Goal: Task Accomplishment & Management: Complete application form

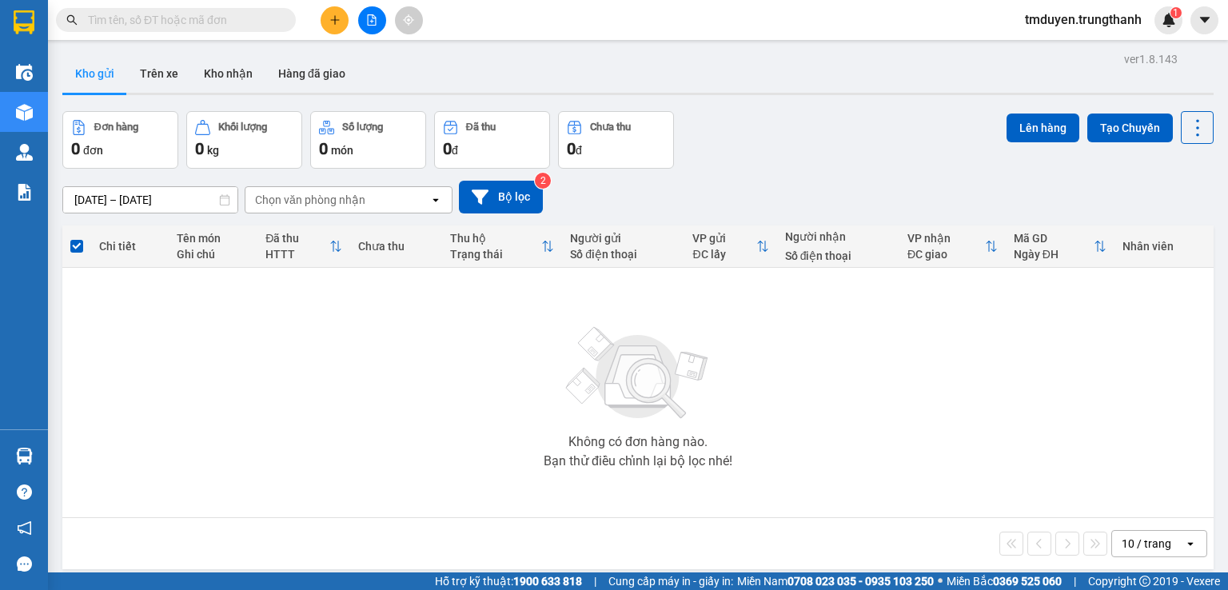
click at [237, 18] on input "text" at bounding box center [182, 20] width 189 height 18
paste input "0946666512"
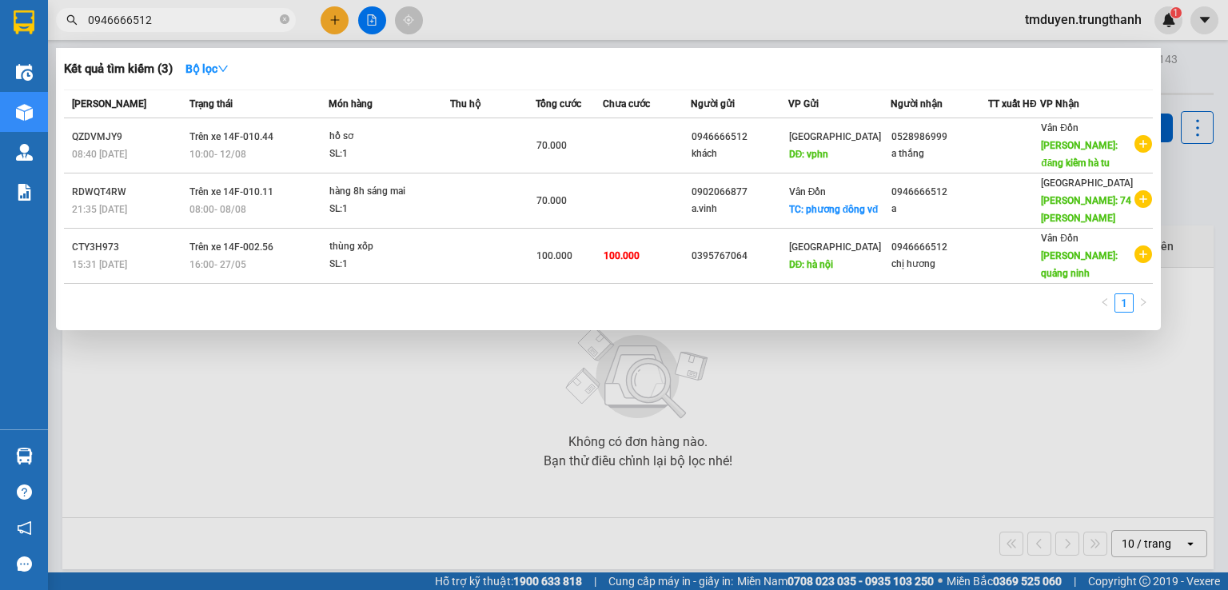
type input "0946666512"
click at [288, 17] on icon "close-circle" at bounding box center [285, 19] width 10 height 10
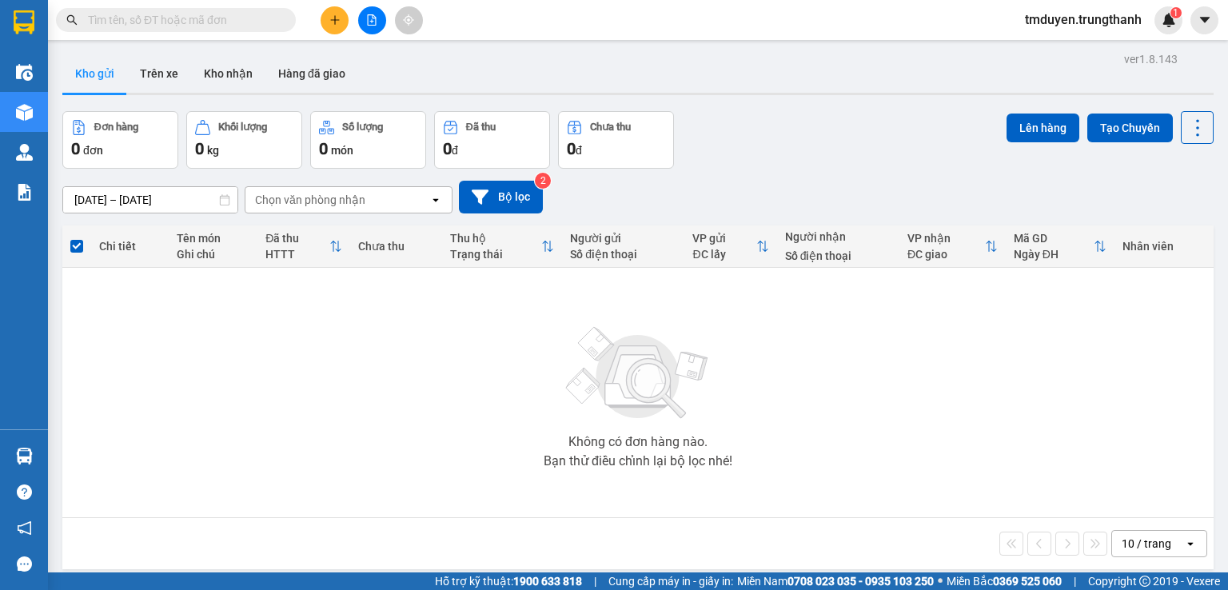
paste input "0914158309"
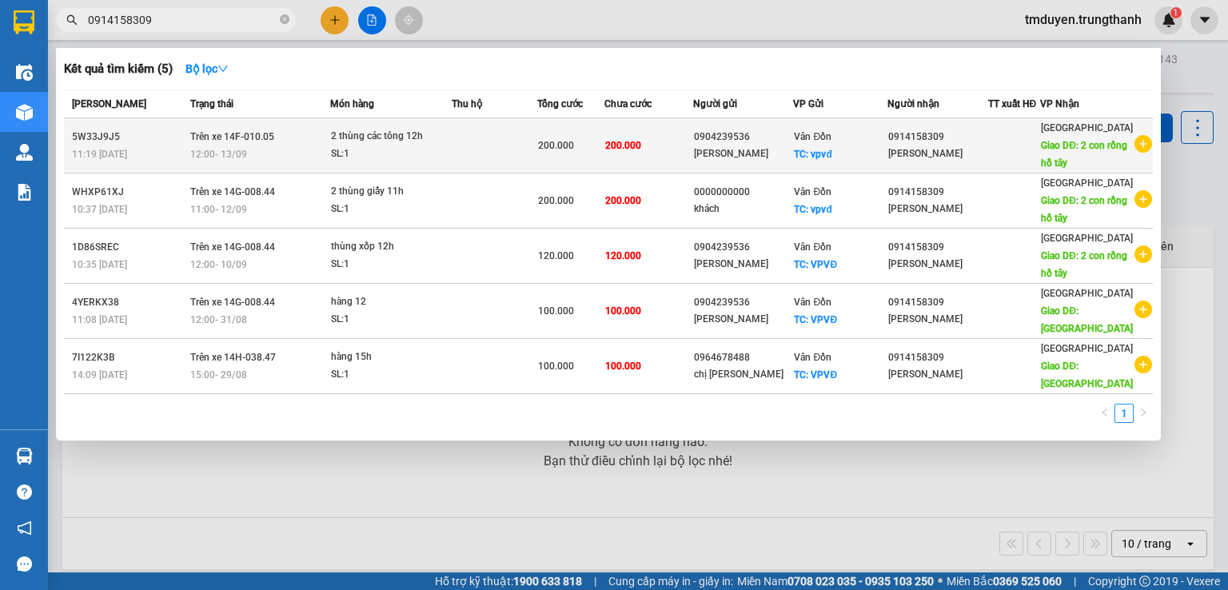
type input "0914158309"
click at [471, 142] on td at bounding box center [495, 145] width 86 height 55
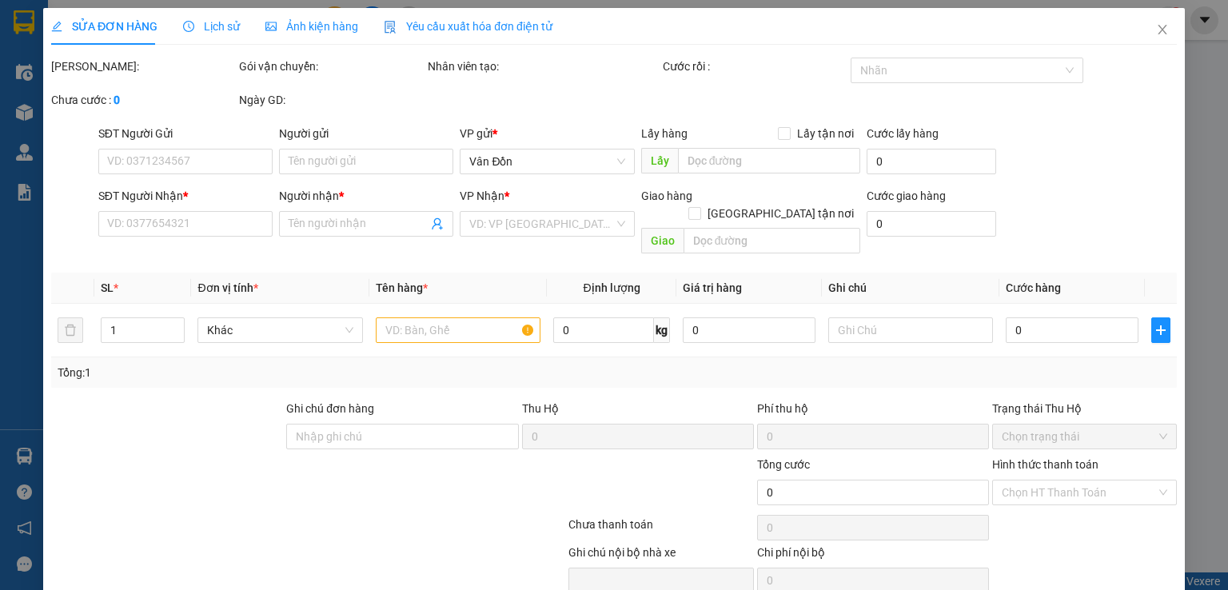
type input "0904239536"
type input "[PERSON_NAME]"
checkbox input "true"
type input "vpvđ"
type input "0914158309"
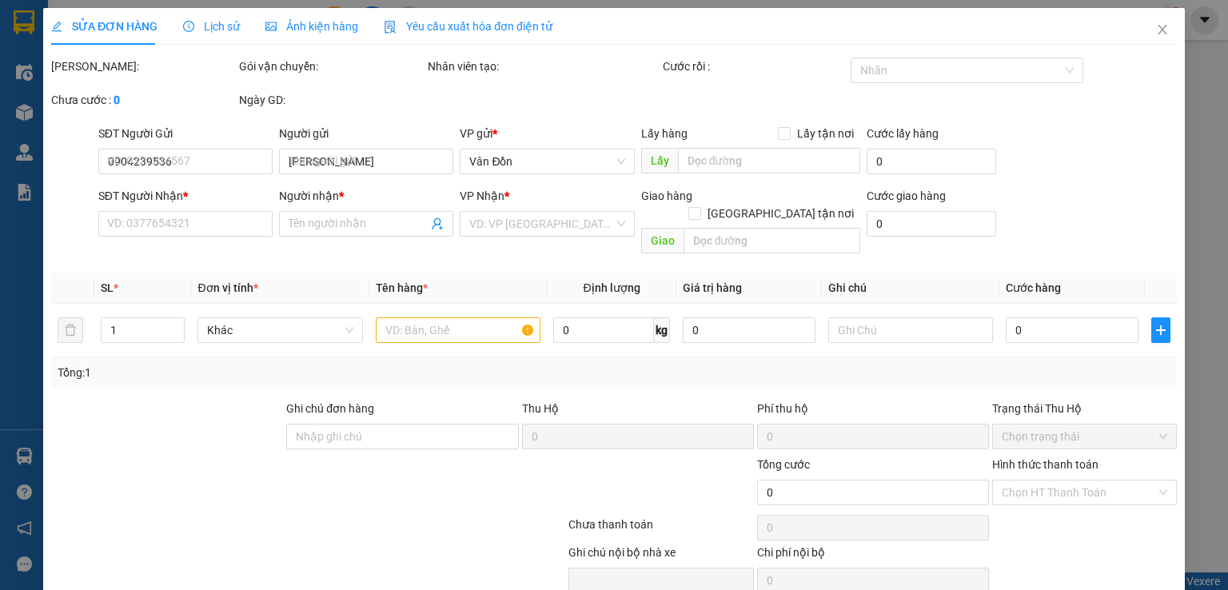
type input "[PERSON_NAME]"
type input "2 con rồng hồ tây"
type input "200.000"
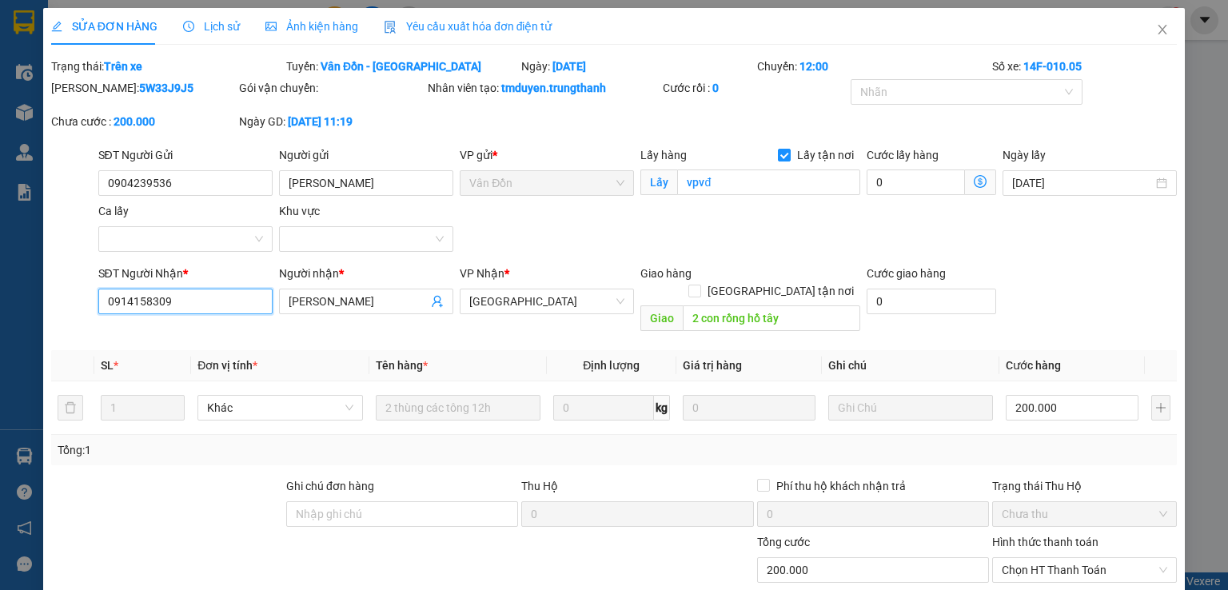
drag, startPoint x: 173, startPoint y: 305, endPoint x: 98, endPoint y: 302, distance: 75.2
click at [98, 302] on input "0914158309" at bounding box center [185, 302] width 174 height 26
click at [1156, 30] on icon "close" at bounding box center [1162, 29] width 13 height 13
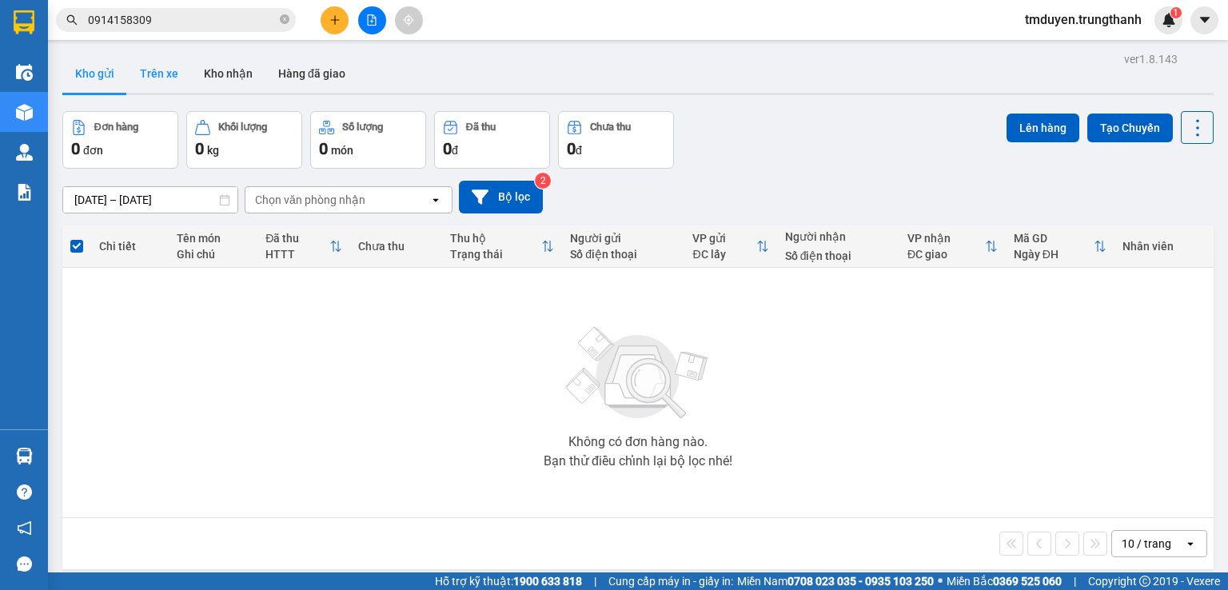
click at [153, 62] on button "Trên xe" at bounding box center [159, 73] width 64 height 38
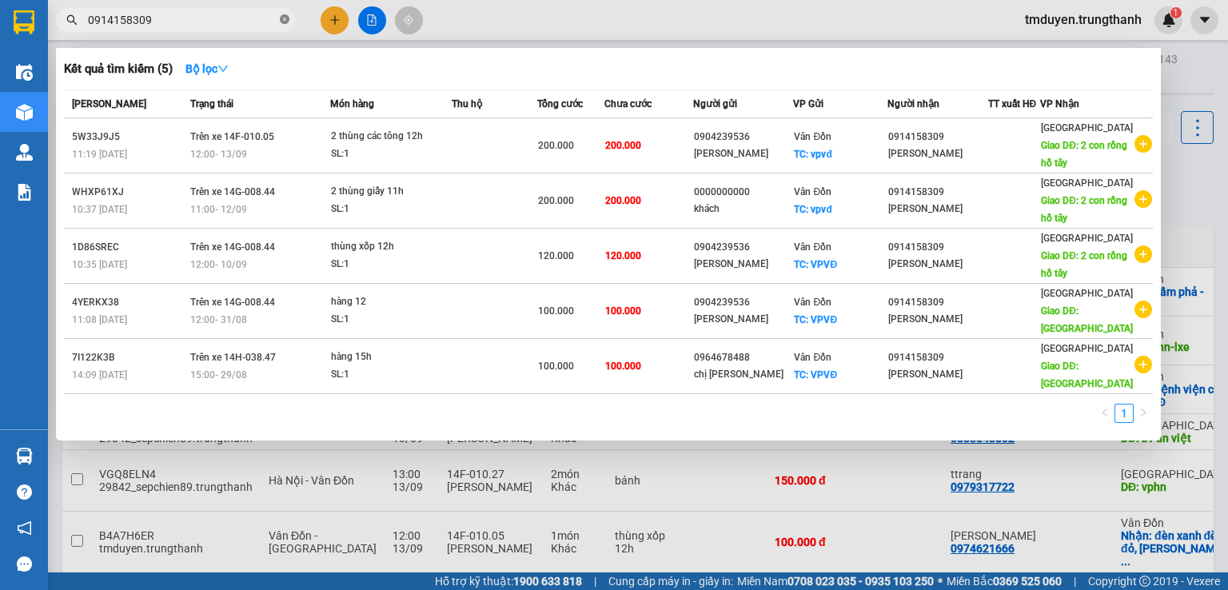
click at [285, 21] on icon "close-circle" at bounding box center [285, 19] width 10 height 10
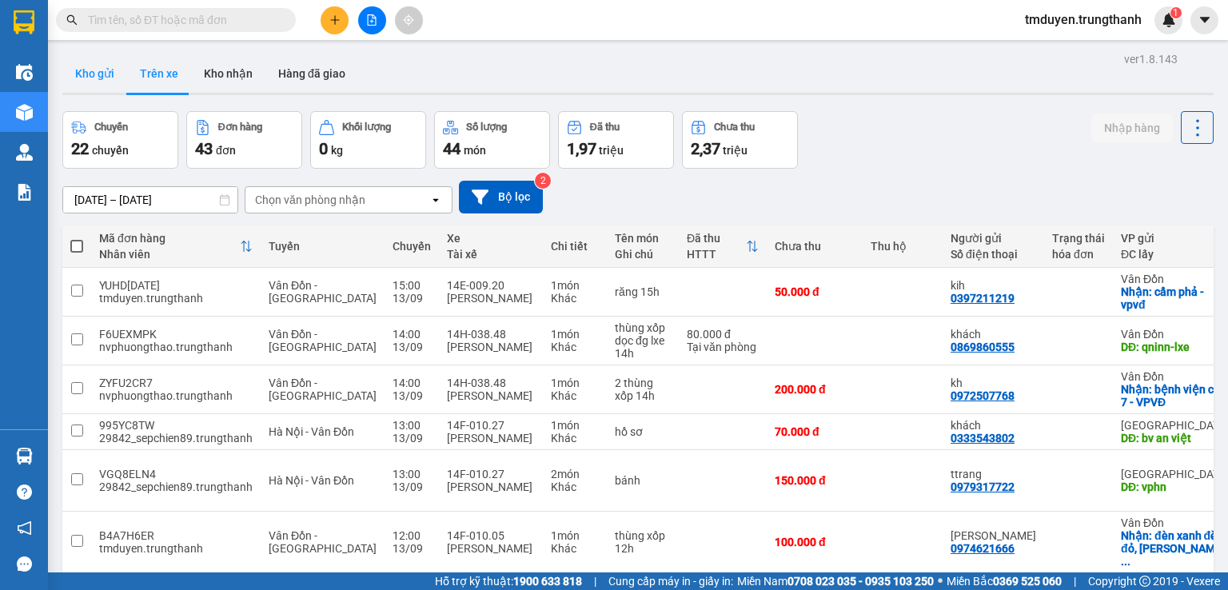
click at [107, 76] on button "Kho gửi" at bounding box center [94, 73] width 65 height 38
